Goal: Transaction & Acquisition: Purchase product/service

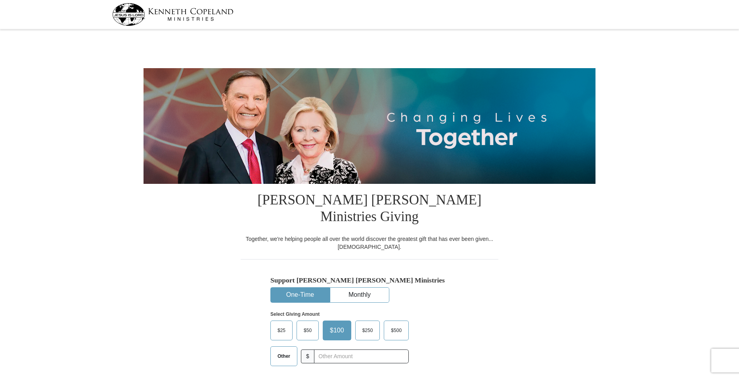
select select "VA"
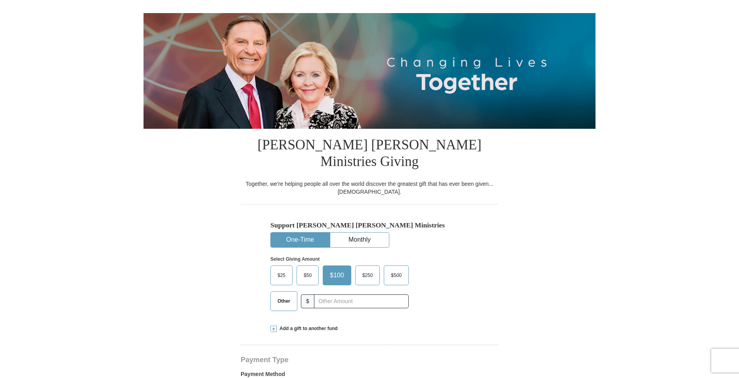
scroll to position [79, 0]
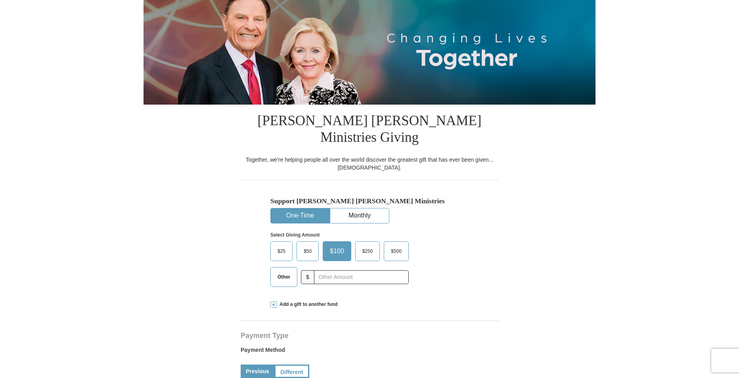
click at [281, 271] on span "Other" at bounding box center [284, 277] width 21 height 12
click at [0, 0] on input "Other" at bounding box center [0, 0] width 0 height 0
type input "20.00"
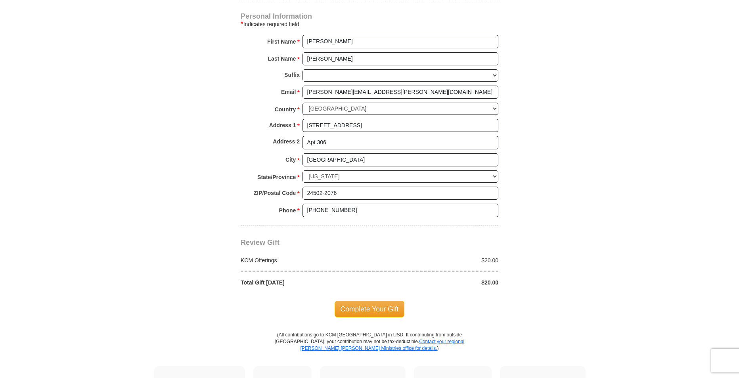
scroll to position [555, 0]
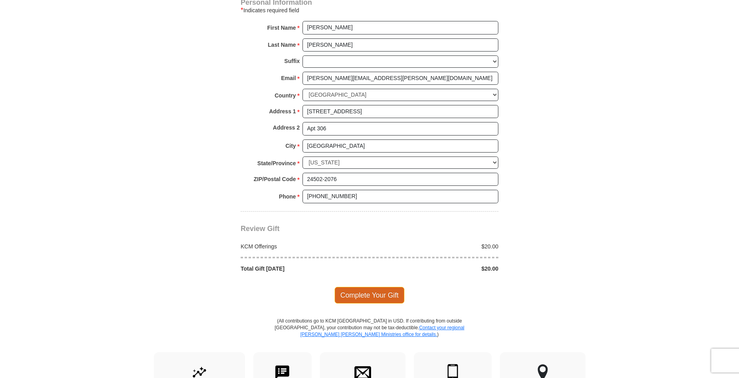
click at [380, 287] on span "Complete Your Gift" at bounding box center [370, 295] width 70 height 17
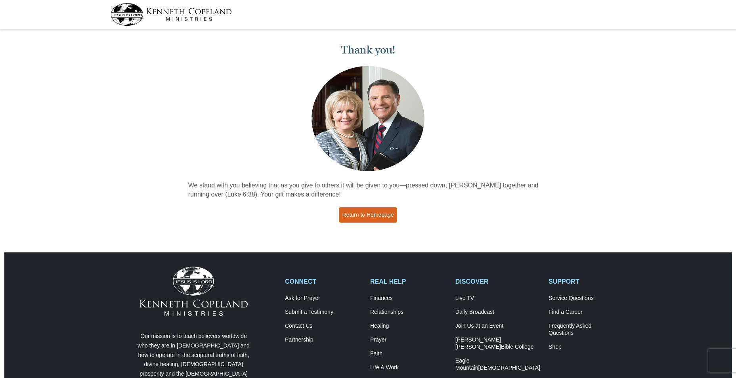
click at [388, 213] on link "Return to Homepage" at bounding box center [368, 214] width 59 height 15
